Goal: Ask a question

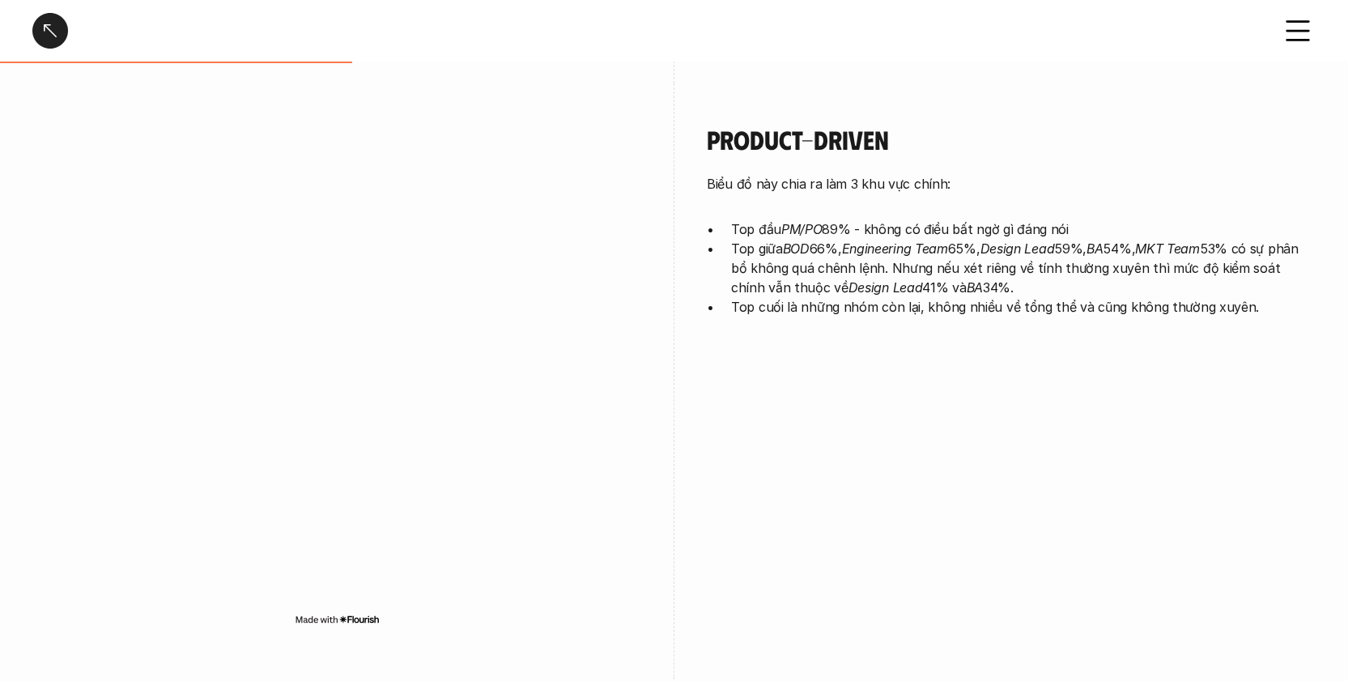
scroll to position [705, 0]
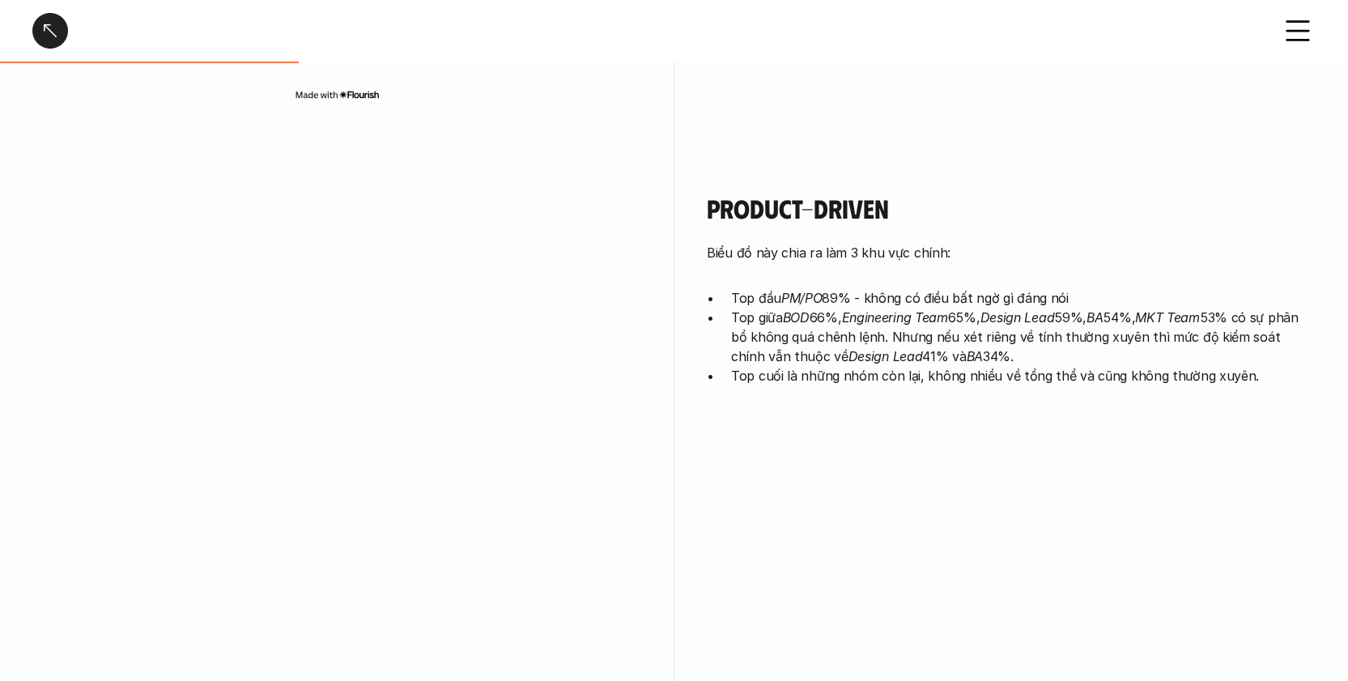
click at [48, 42] on div at bounding box center [50, 31] width 36 height 36
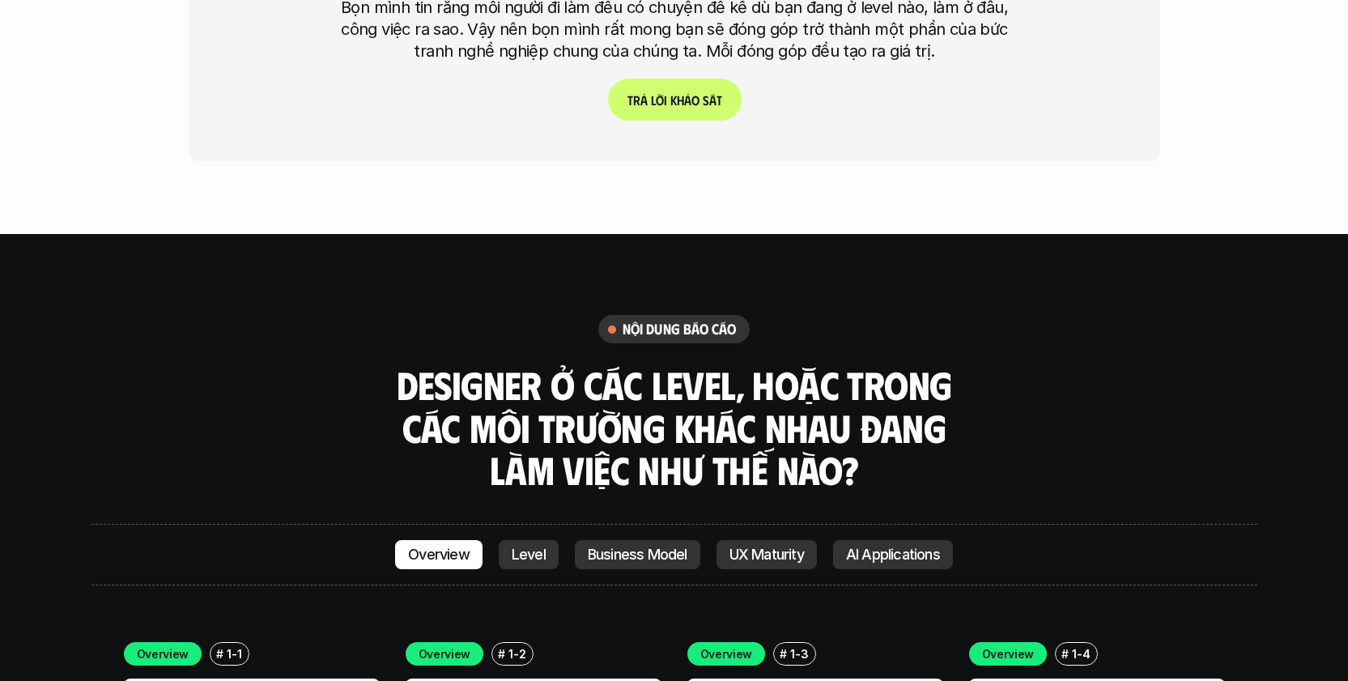
scroll to position [4476, 0]
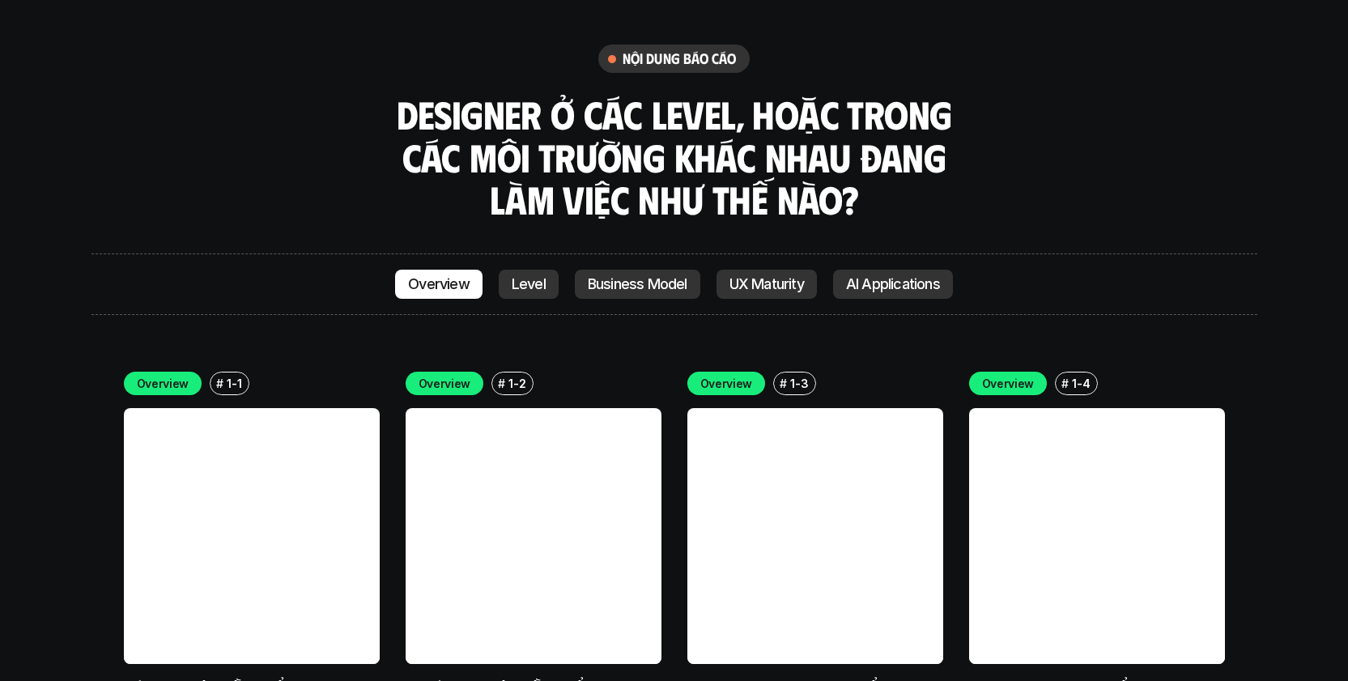
click at [516, 276] on p "Level" at bounding box center [529, 284] width 34 height 16
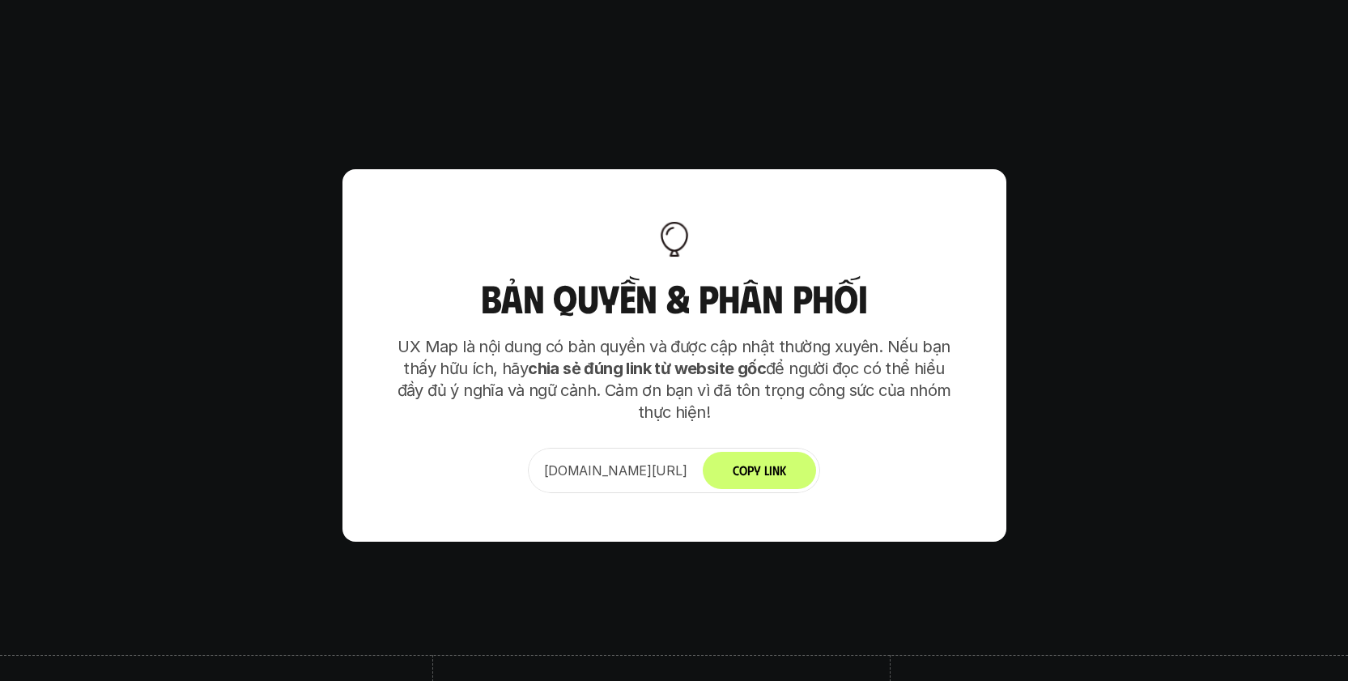
scroll to position [10171, 0]
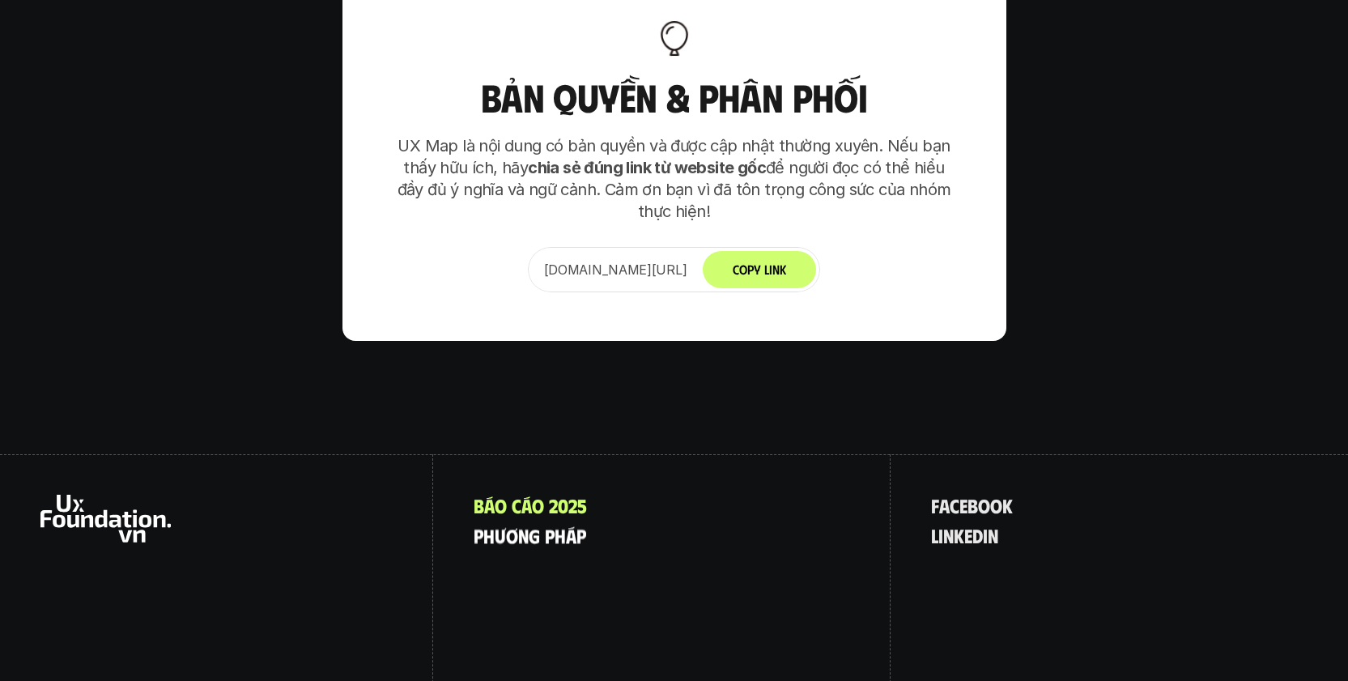
click at [543, 525] on p "p h ư ơ n g p h á p" at bounding box center [530, 535] width 113 height 21
click at [977, 495] on p "f a c e b o o k" at bounding box center [972, 505] width 82 height 21
click at [981, 525] on p "l i n k e d i n" at bounding box center [964, 535] width 67 height 21
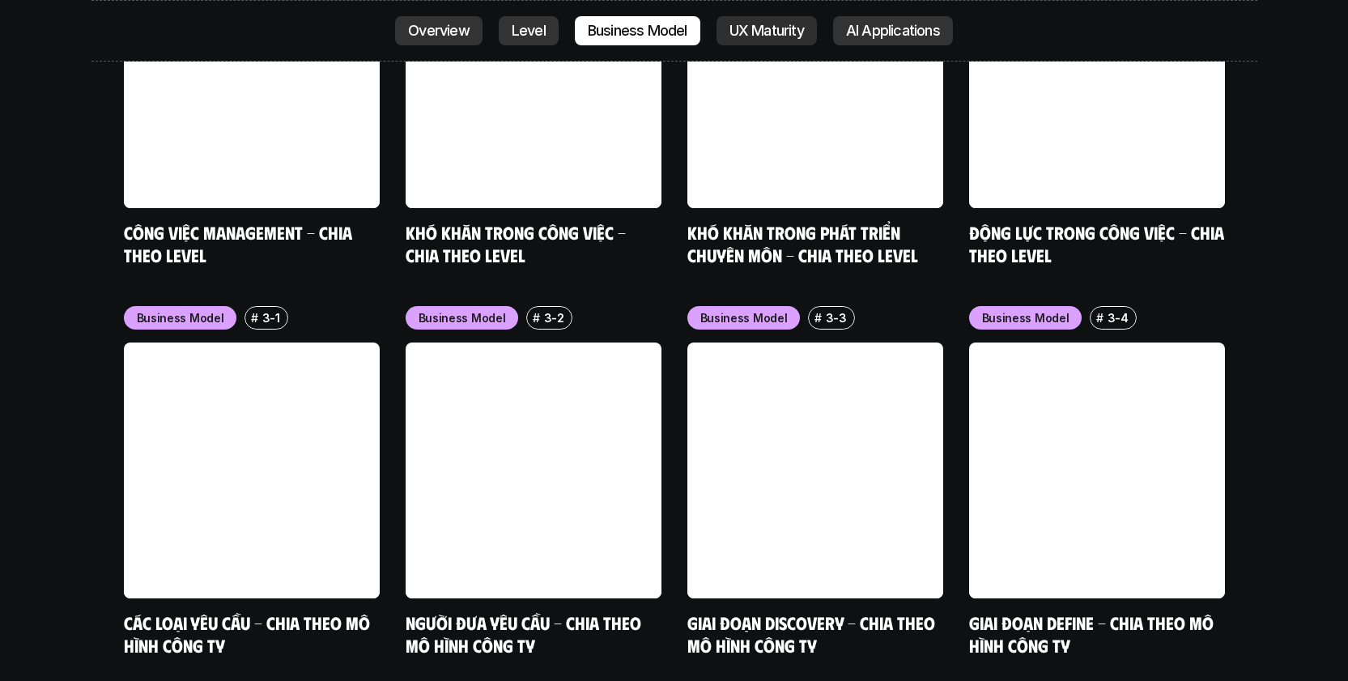
scroll to position [6389, 0]
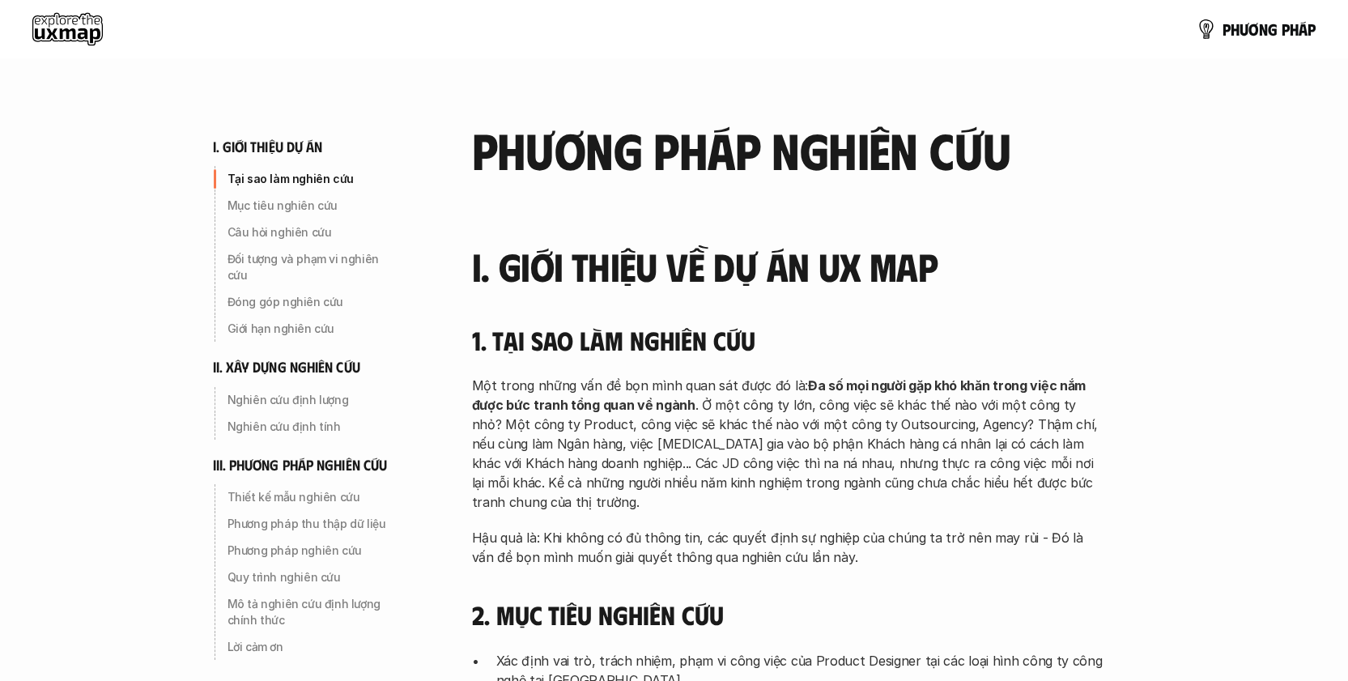
click at [75, 19] on use at bounding box center [67, 29] width 70 height 32
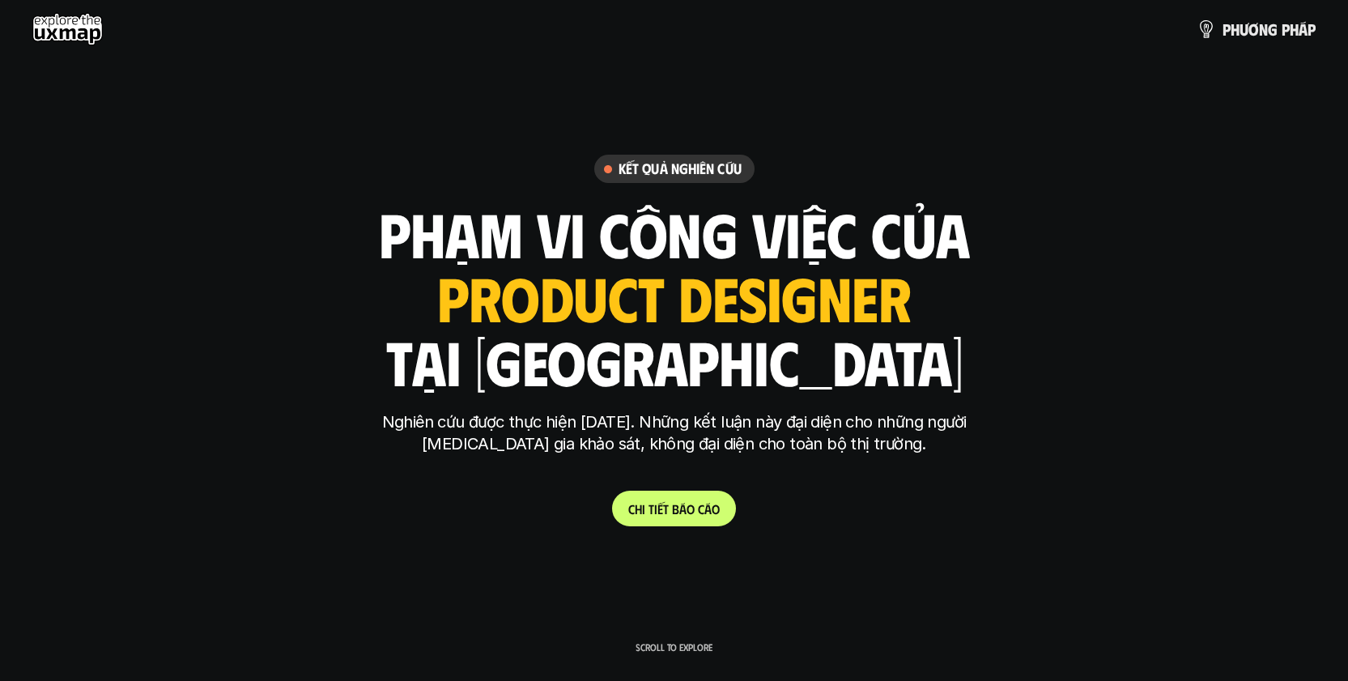
click at [75, 29] on use at bounding box center [67, 29] width 70 height 32
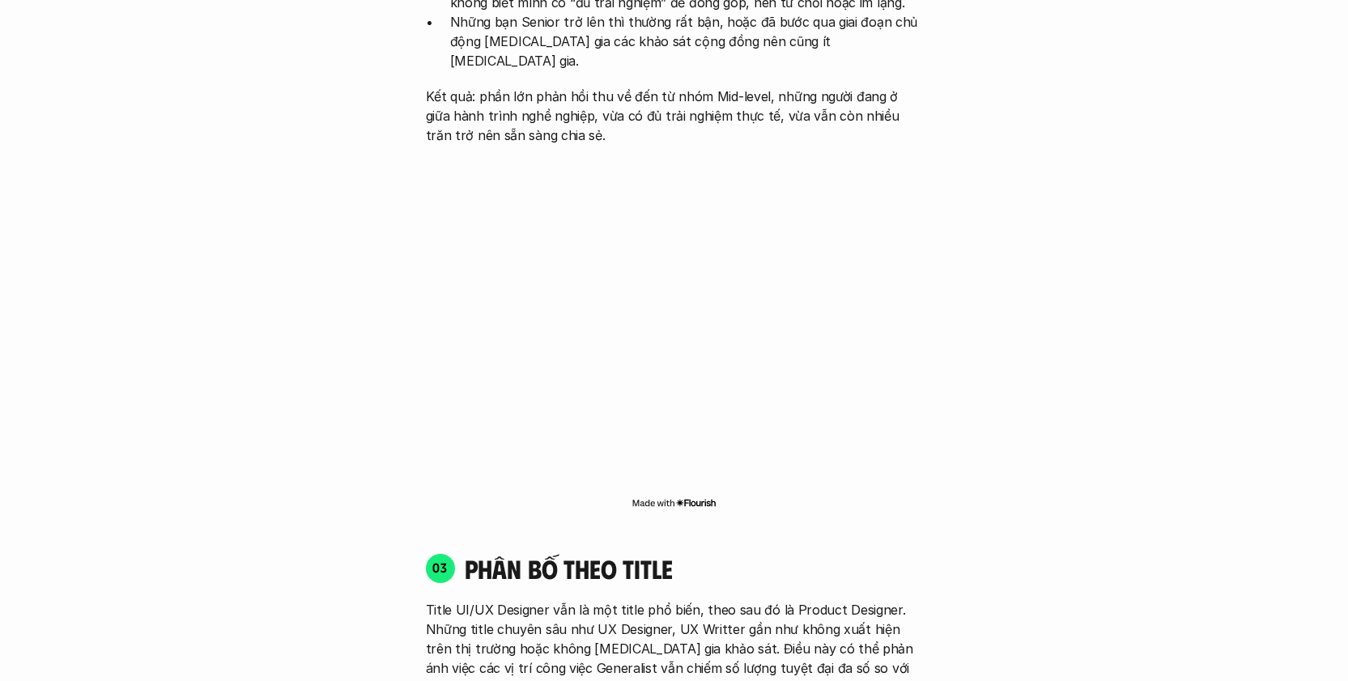
scroll to position [1980, 0]
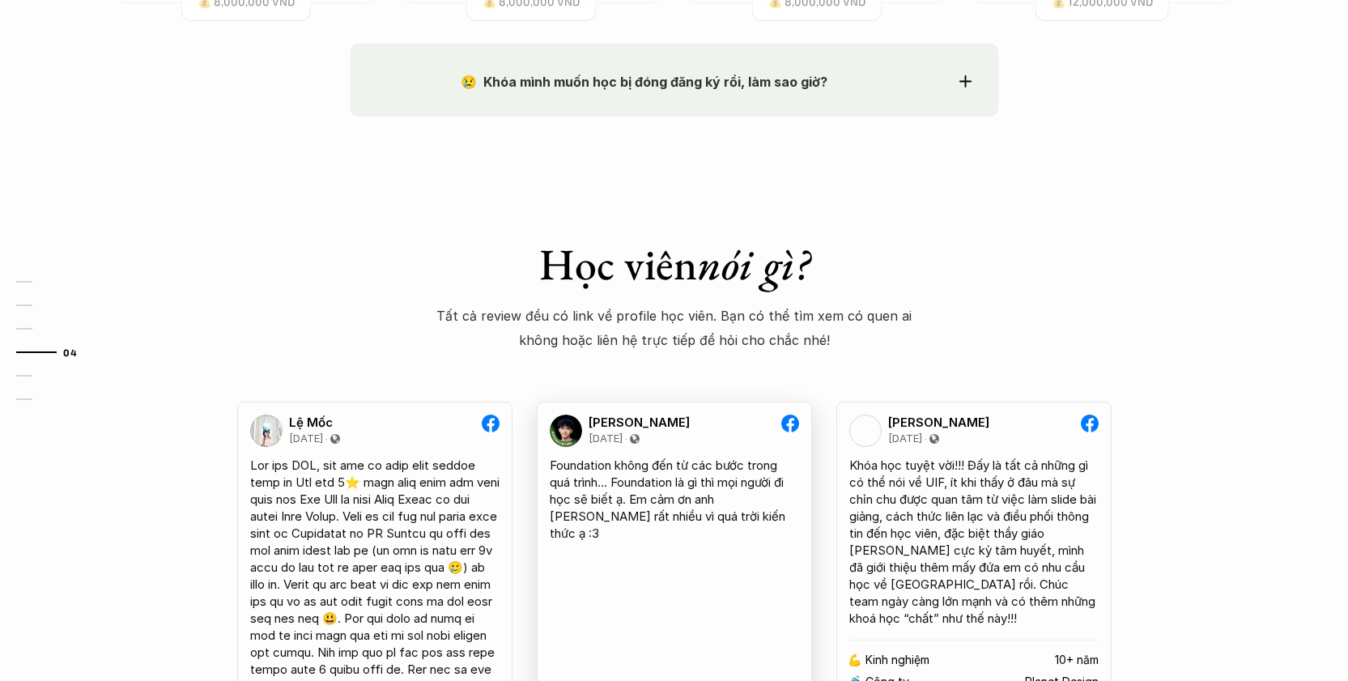
scroll to position [1830, 0]
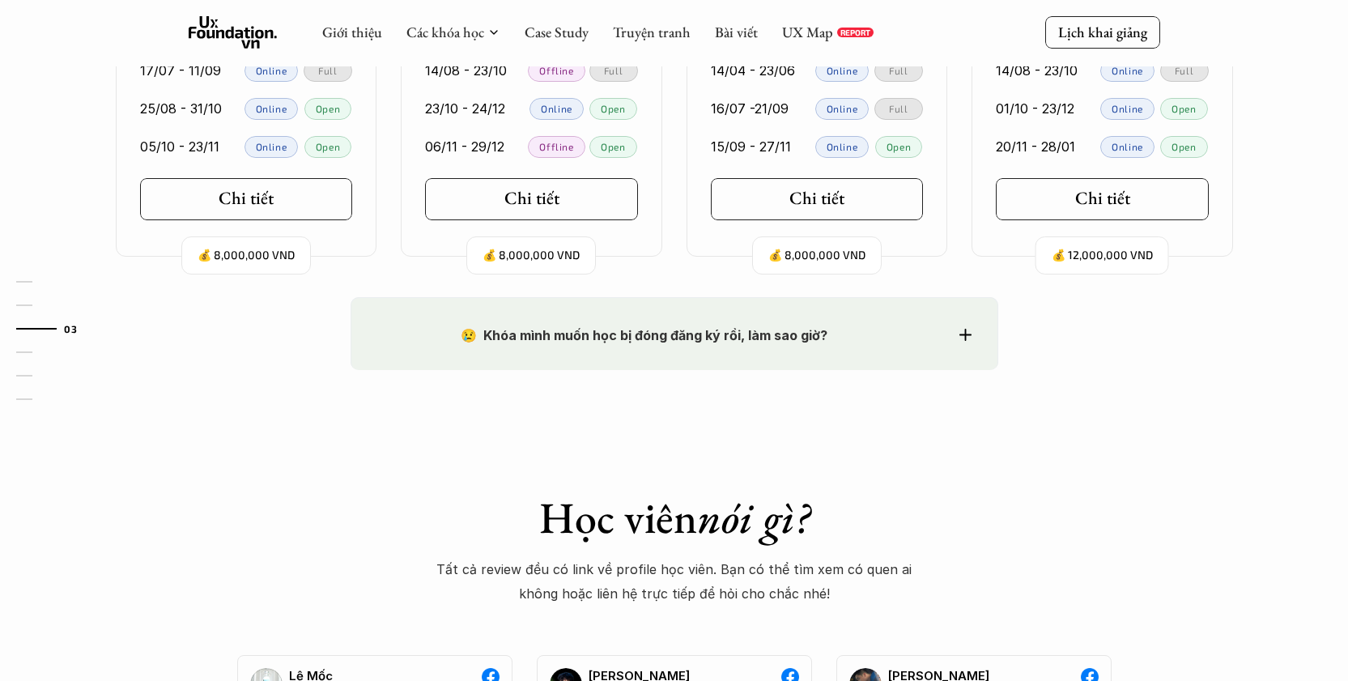
click at [782, 340] on strong "😢 Khóa mình muốn học bị đóng đăng ký rồi, làm sao giờ?" at bounding box center [644, 335] width 367 height 16
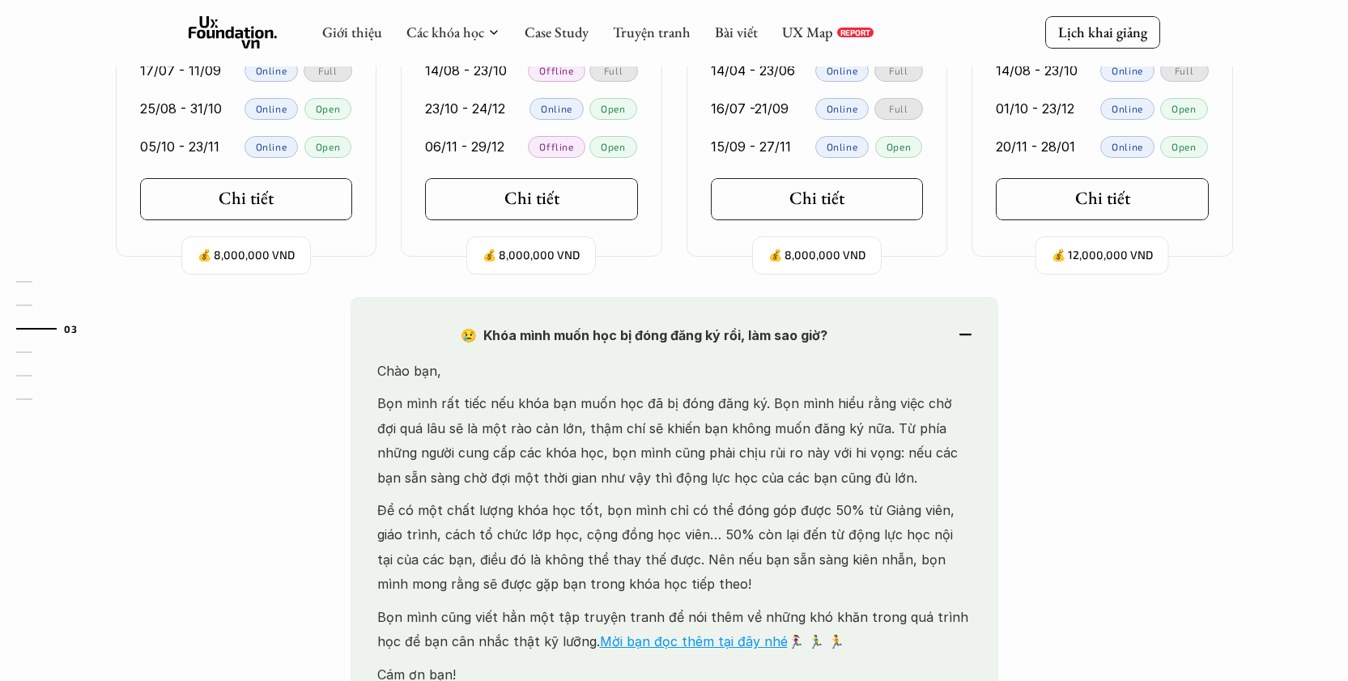
click at [782, 340] on strong "😢 Khóa mình muốn học bị đóng đăng ký rồi, làm sao giờ?" at bounding box center [644, 335] width 367 height 16
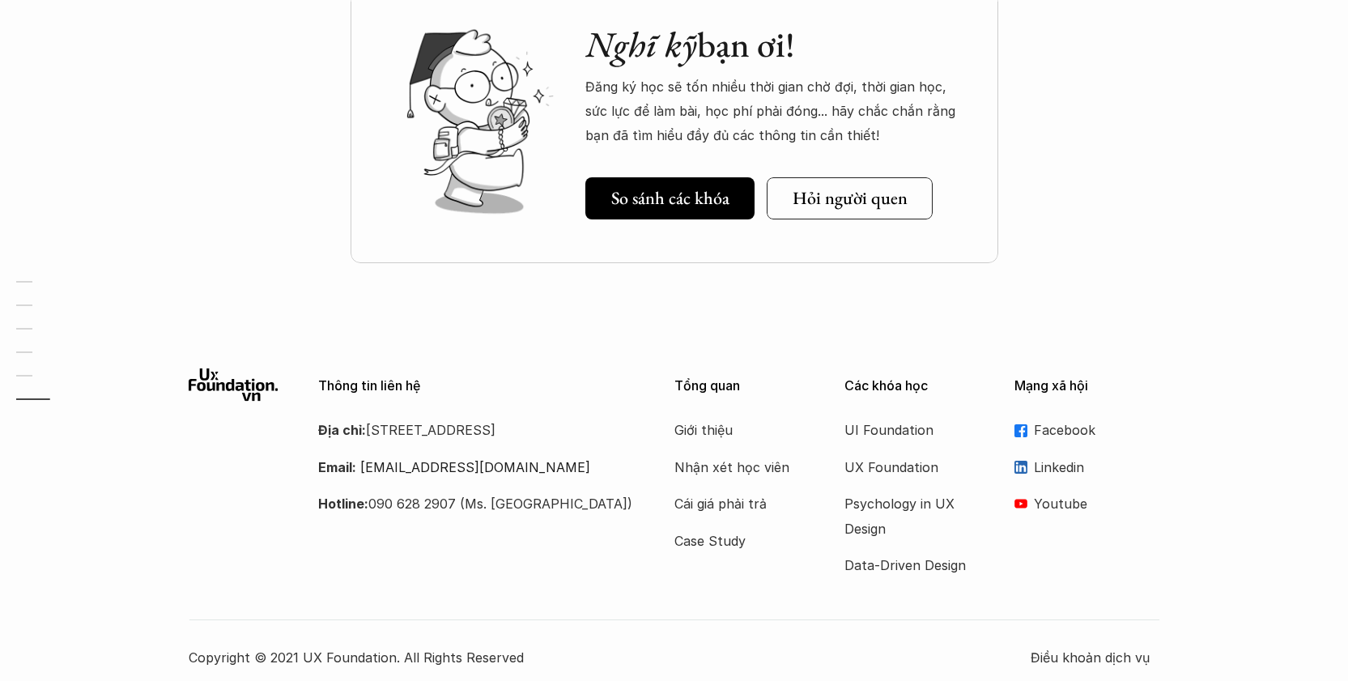
scroll to position [4984, 0]
